Goal: Download file/media

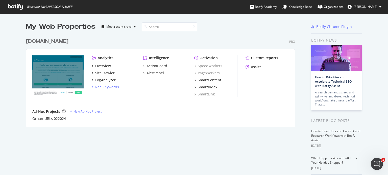
click at [109, 87] on div "RealKeywords" at bounding box center [107, 87] width 24 height 5
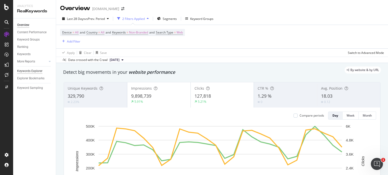
click at [29, 70] on div "Keywords Explorer" at bounding box center [29, 71] width 25 height 5
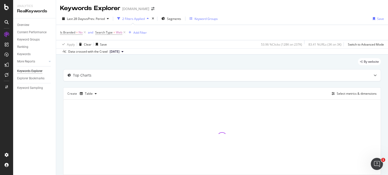
click at [207, 19] on div "Keyword Groups" at bounding box center [205, 19] width 23 height 4
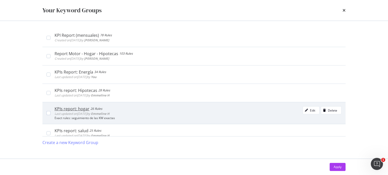
scroll to position [177, 0]
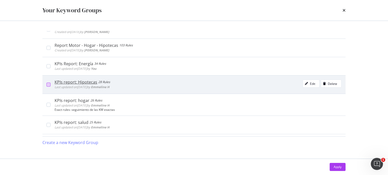
click at [49, 85] on div "modal" at bounding box center [48, 85] width 4 height 4
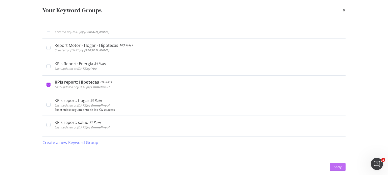
click at [338, 166] on div "Apply" at bounding box center [338, 167] width 8 height 4
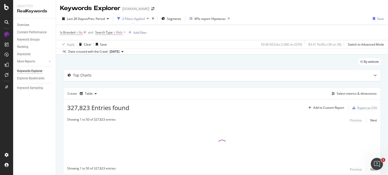
click at [84, 33] on icon at bounding box center [85, 32] width 4 height 5
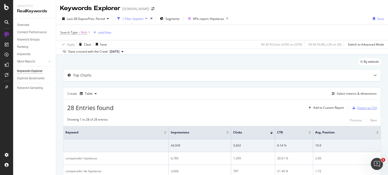
click at [363, 108] on div "Export as CSV" at bounding box center [366, 108] width 19 height 4
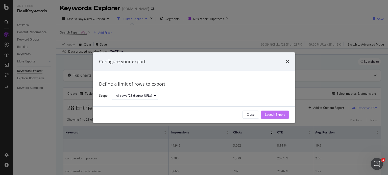
click at [273, 113] on div "Launch Export" at bounding box center [275, 115] width 20 height 4
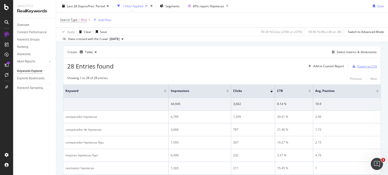
scroll to position [50, 0]
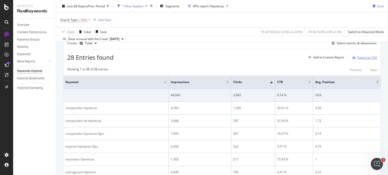
click at [369, 57] on div "Export as CSV" at bounding box center [366, 58] width 19 height 4
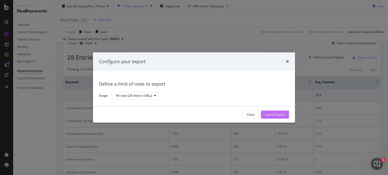
click at [273, 113] on div "Launch Export" at bounding box center [275, 115] width 20 height 4
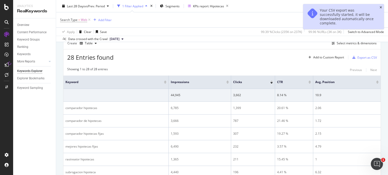
click at [380, 8] on icon "close toast" at bounding box center [380, 7] width 2 height 3
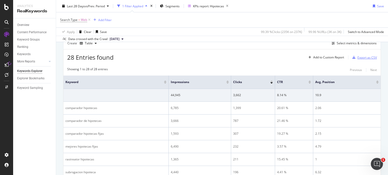
click at [361, 57] on div "Export as CSV" at bounding box center [366, 58] width 19 height 4
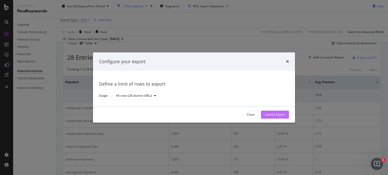
click at [283, 113] on div "Launch Export" at bounding box center [275, 115] width 20 height 4
